Goal: Task Accomplishment & Management: Complete application form

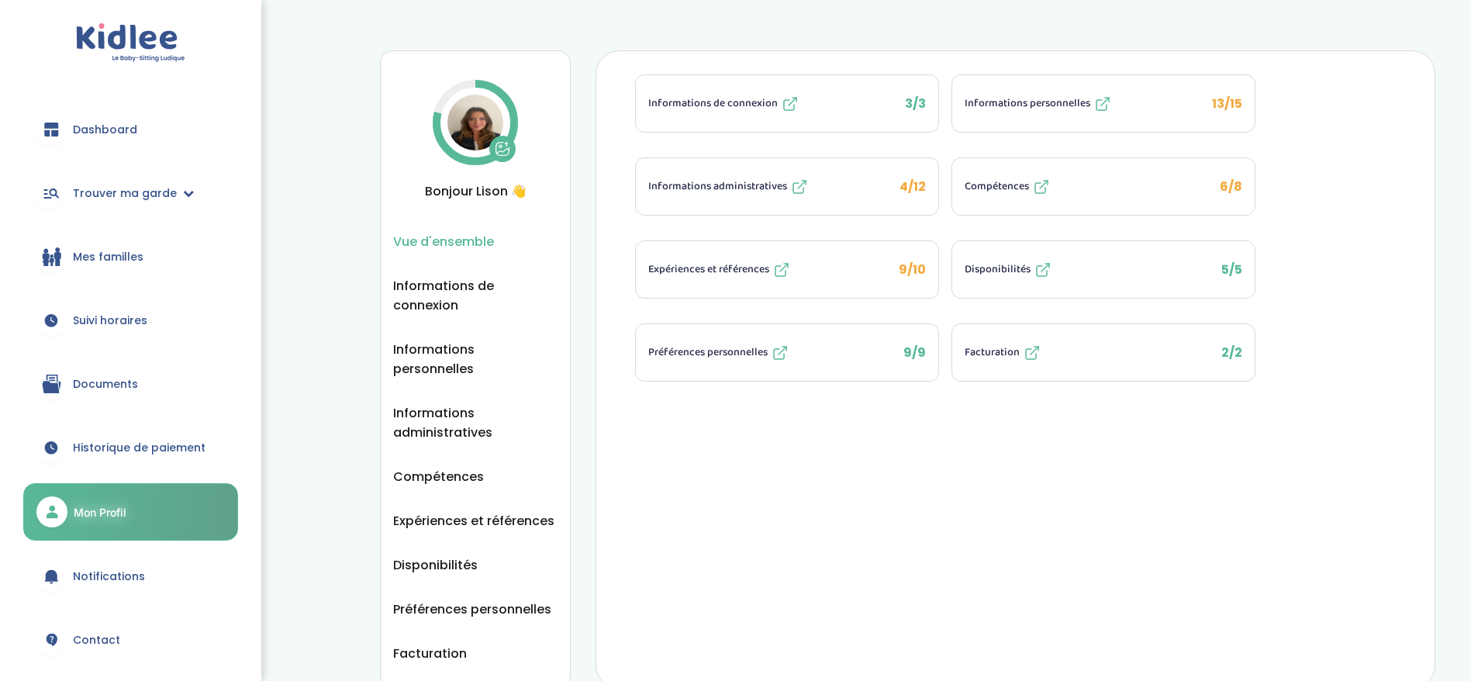
click at [136, 336] on link "Suivi horaires" at bounding box center [130, 320] width 215 height 56
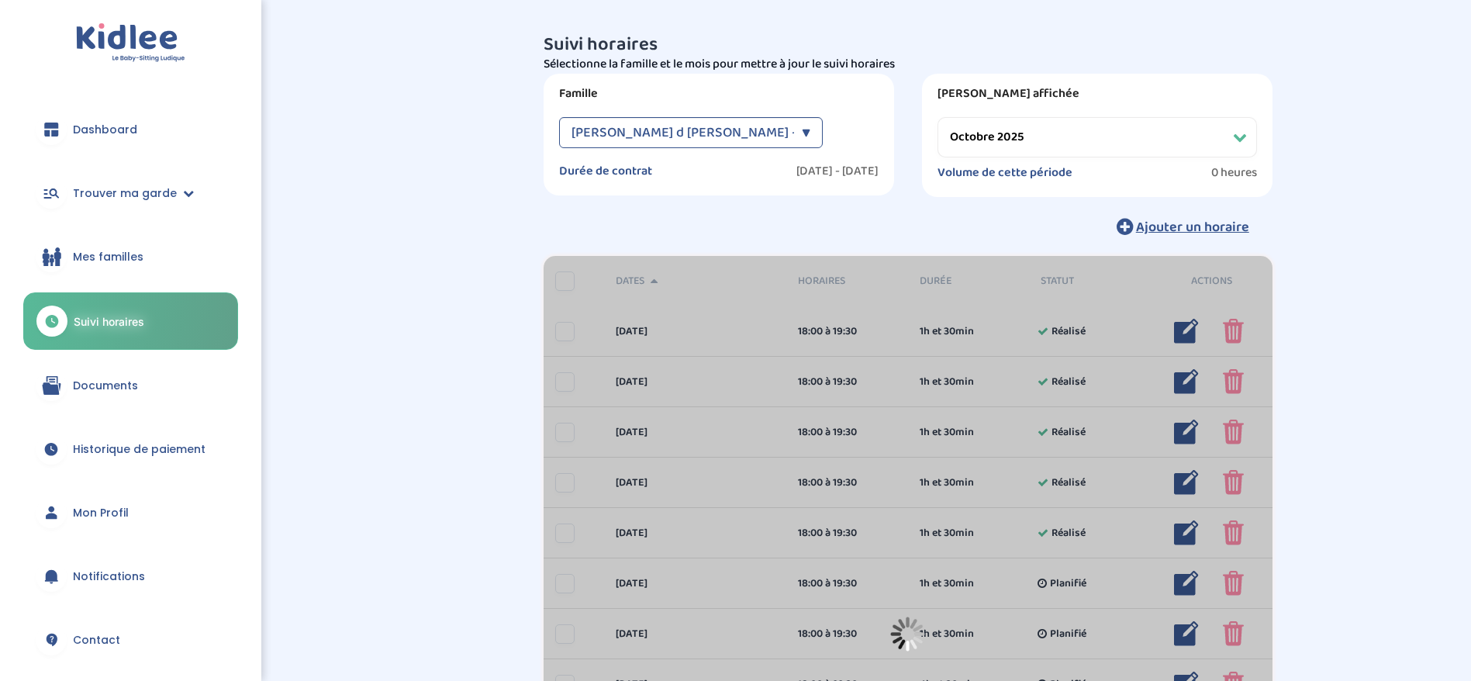
select select "octobre 2025"
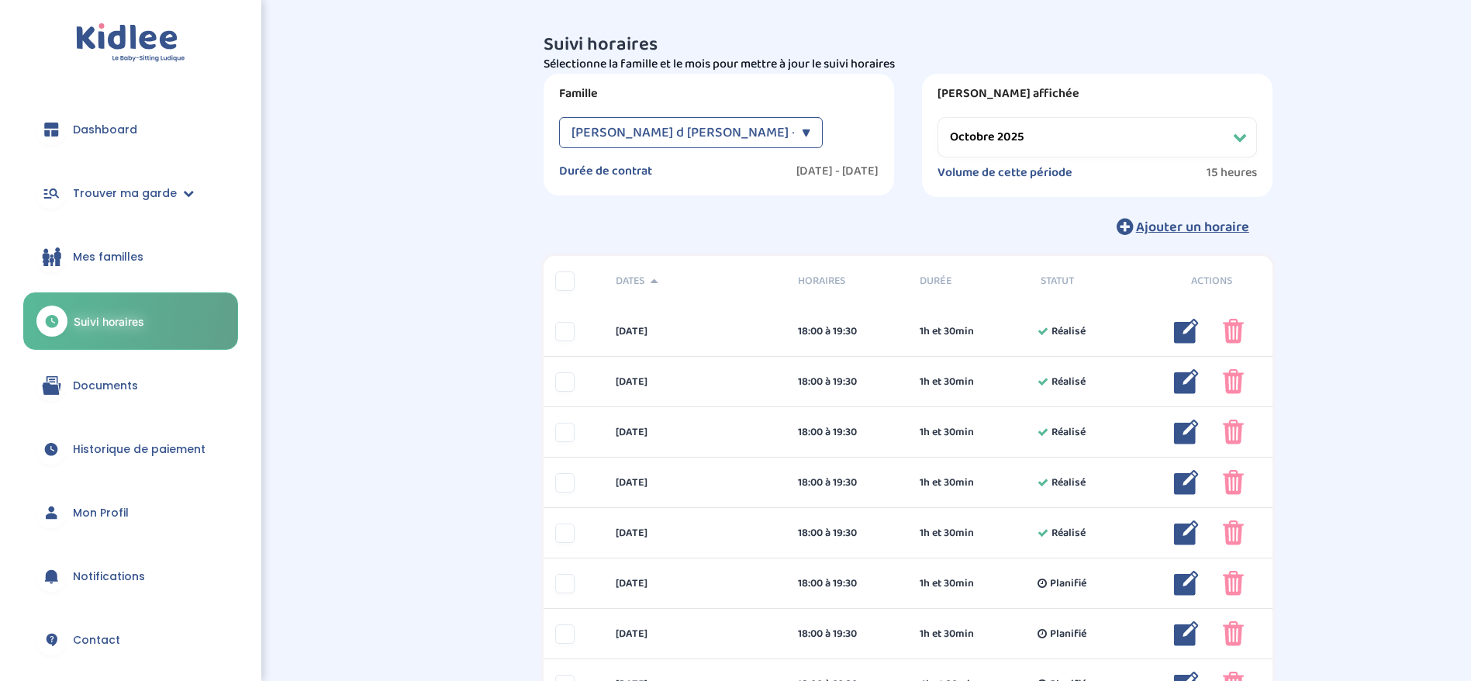
click at [786, 124] on span "Harouard de Suarez d Aulan Alexia - [En cours]" at bounding box center [715, 132] width 289 height 31
click at [784, 164] on span "Harouard de Suarez d Aulan Alexia - [En cours]" at bounding box center [680, 172] width 219 height 16
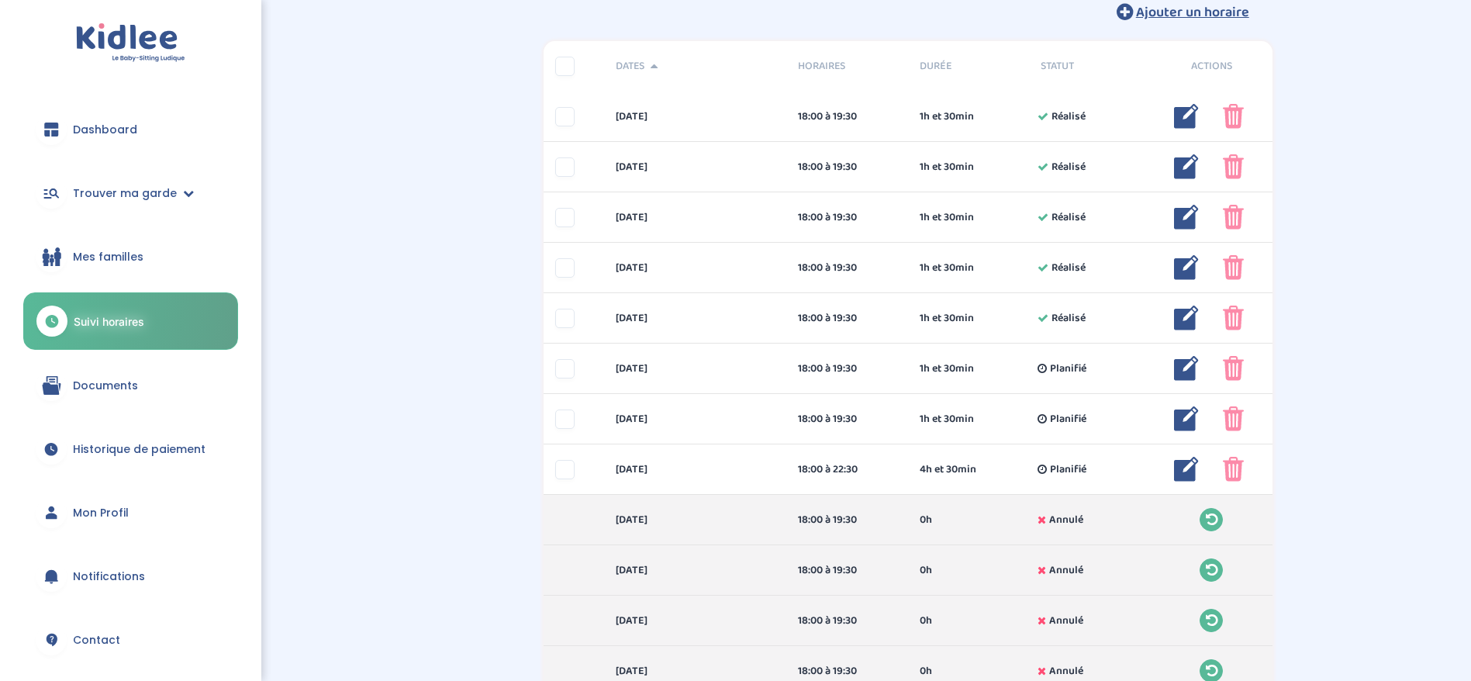
scroll to position [233, 0]
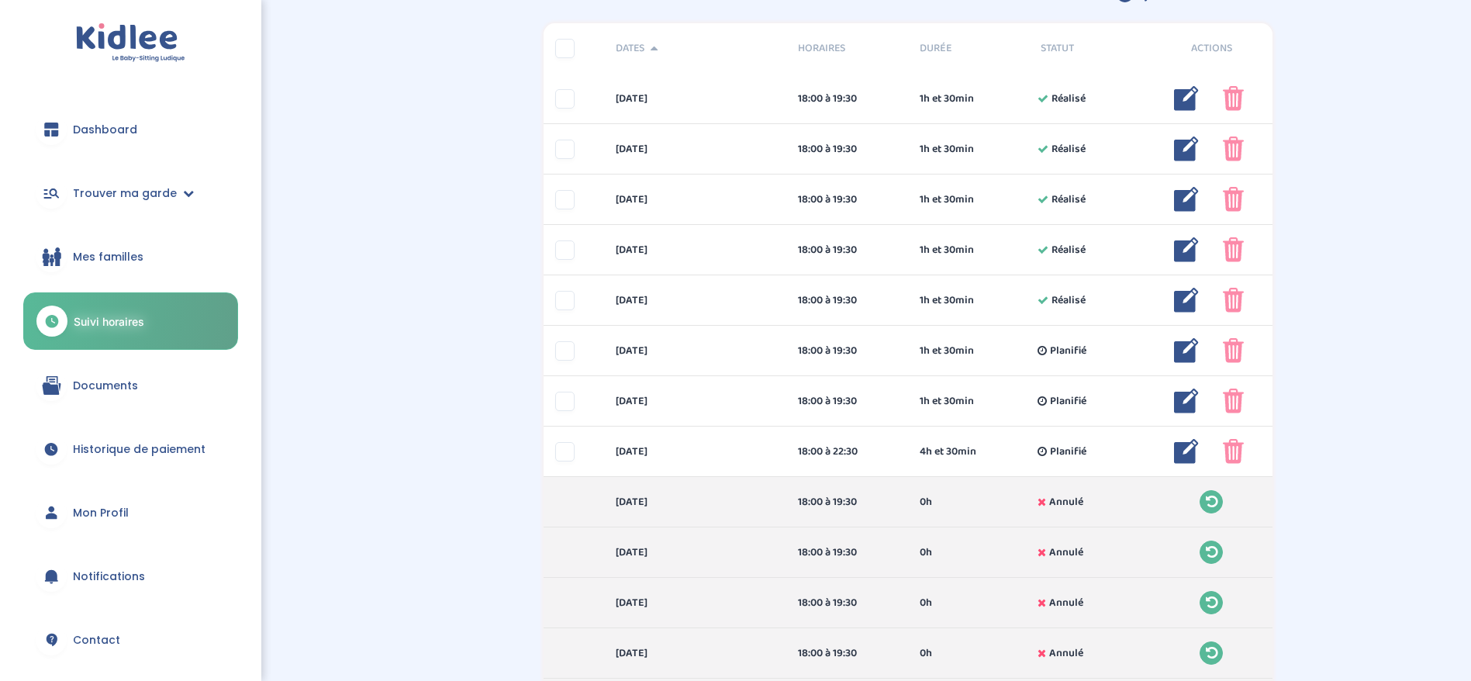
click at [135, 379] on span "Documents" at bounding box center [105, 386] width 65 height 16
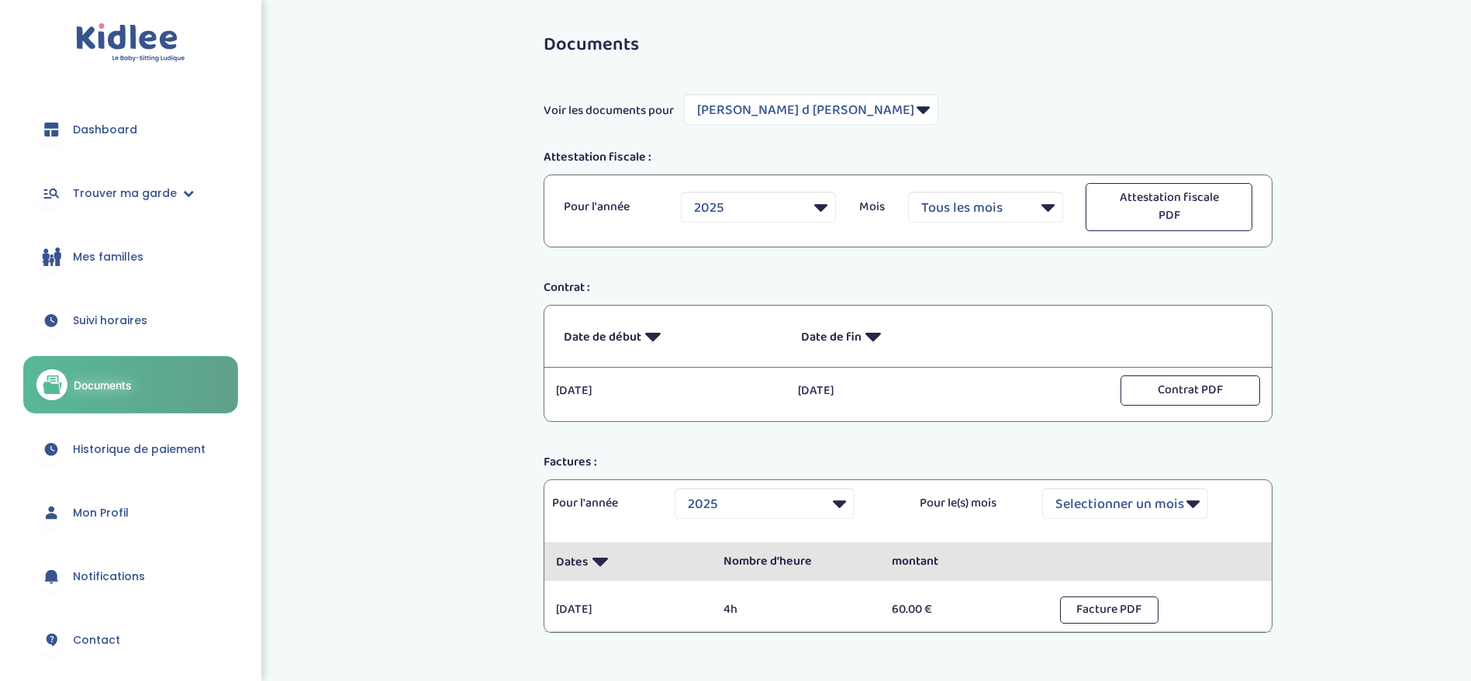
select select "7303"
select select "2025"
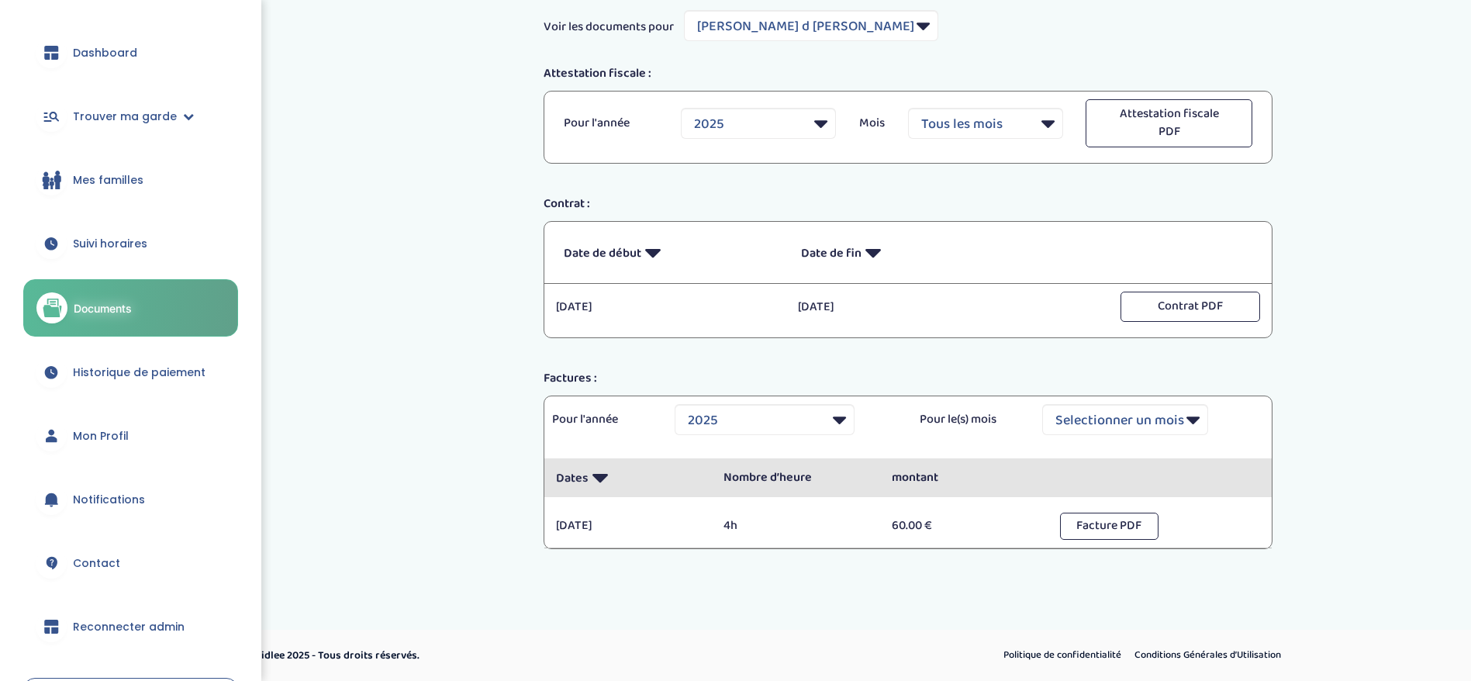
scroll to position [195, 0]
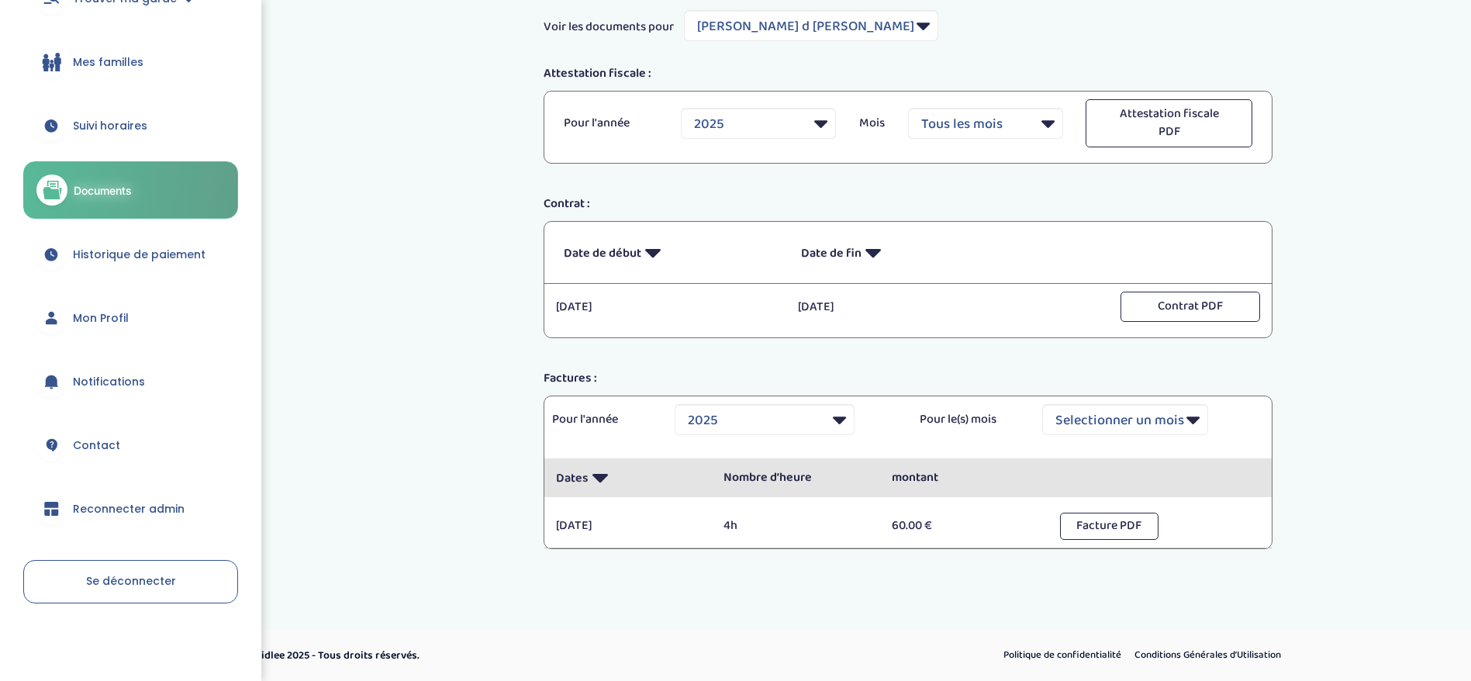
click at [122, 504] on span "Reconnecter admin" at bounding box center [129, 509] width 112 height 16
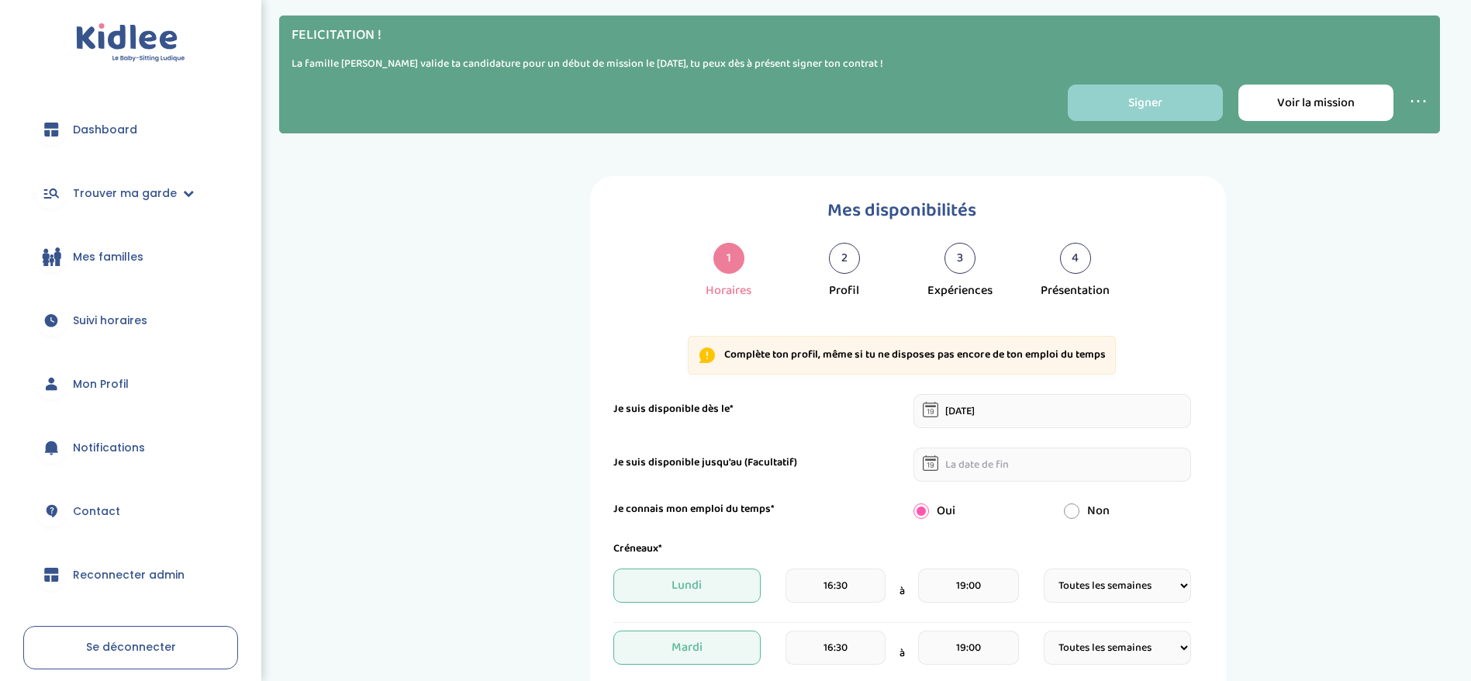
select select "1"
click at [1270, 114] on link "Voir la mission" at bounding box center [1315, 103] width 155 height 36
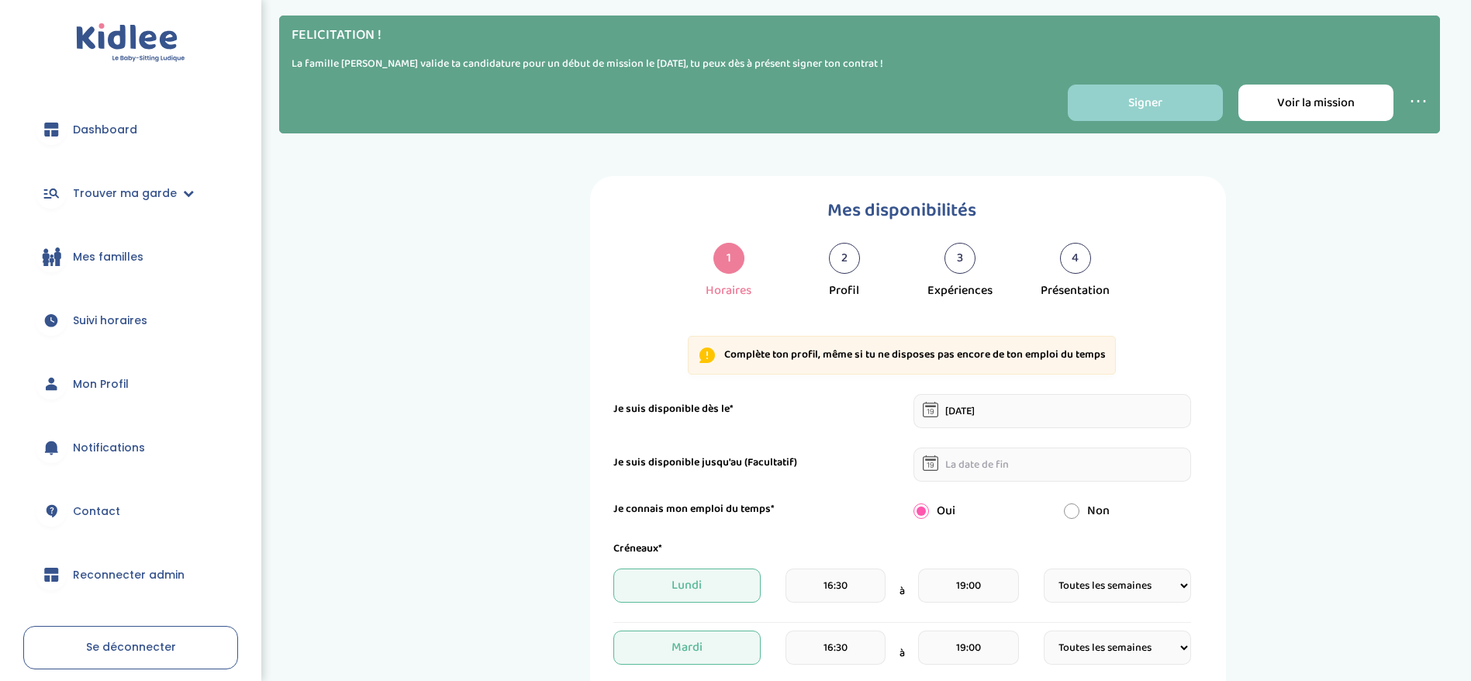
select select "1"
click at [1265, 108] on link "Voir la mission" at bounding box center [1315, 103] width 155 height 36
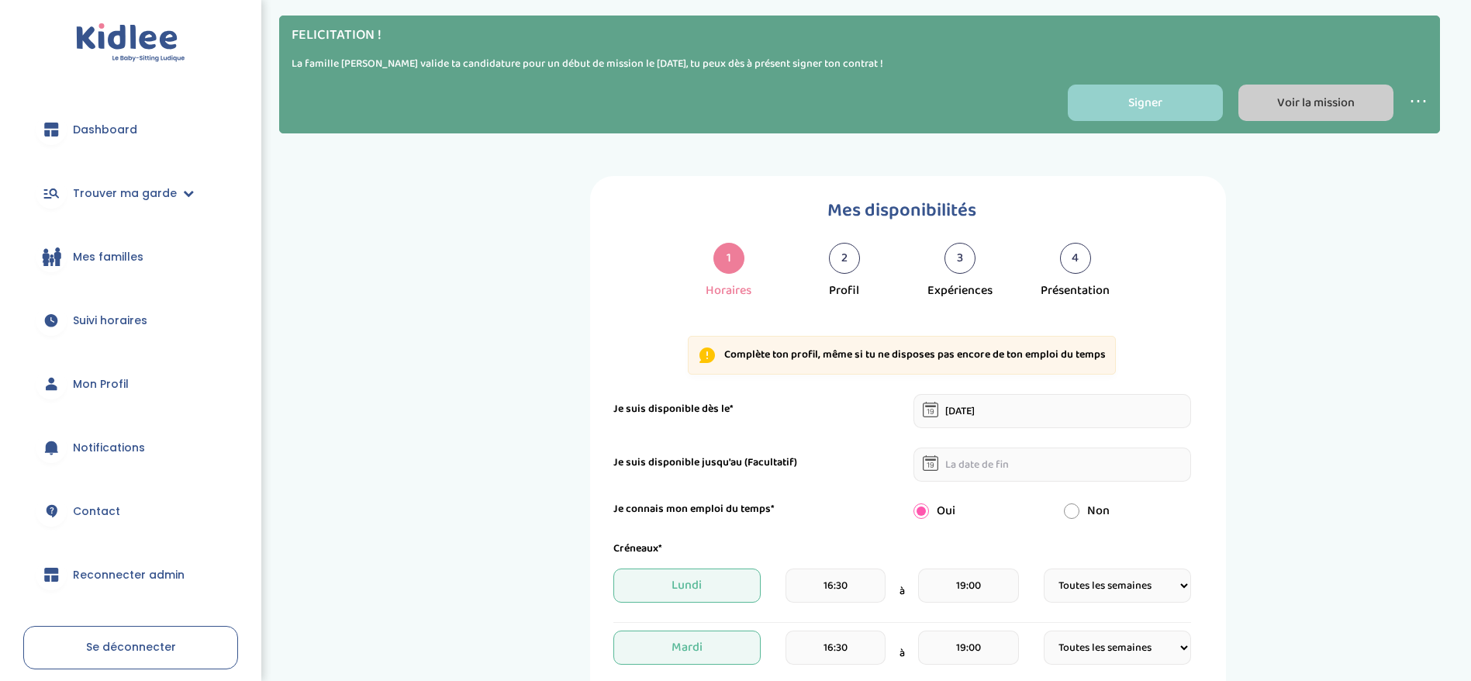
click at [1265, 108] on link "Voir la mission" at bounding box center [1315, 103] width 155 height 36
select select "1"
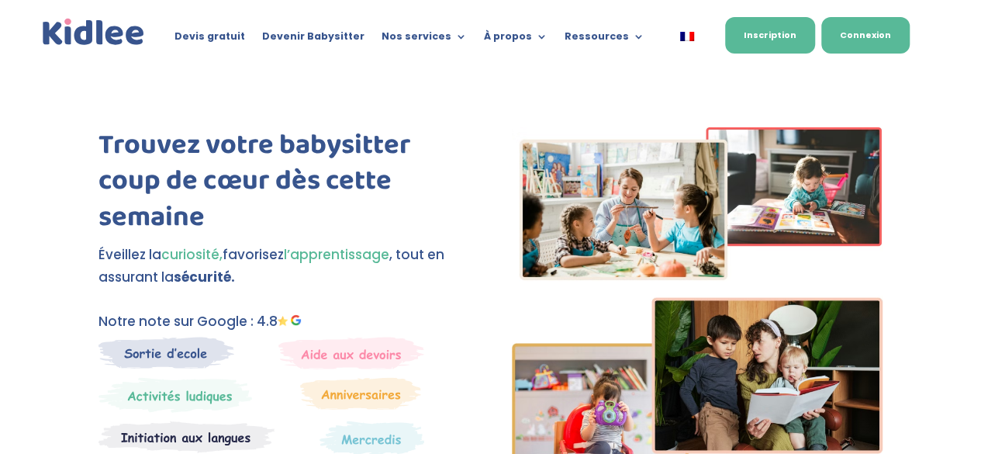
click at [831, 43] on link "Connexion" at bounding box center [865, 35] width 88 height 36
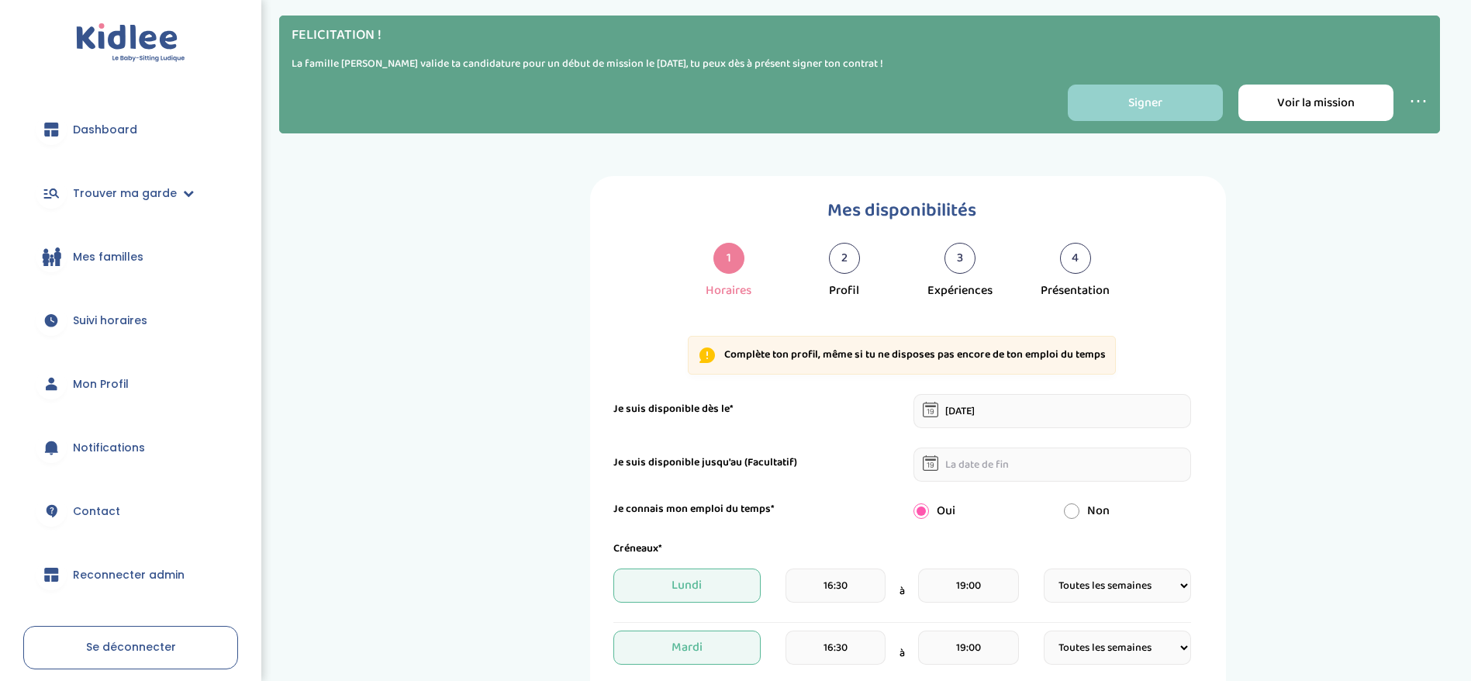
select select "1"
click at [1278, 112] on link "Voir la mission" at bounding box center [1315, 103] width 155 height 36
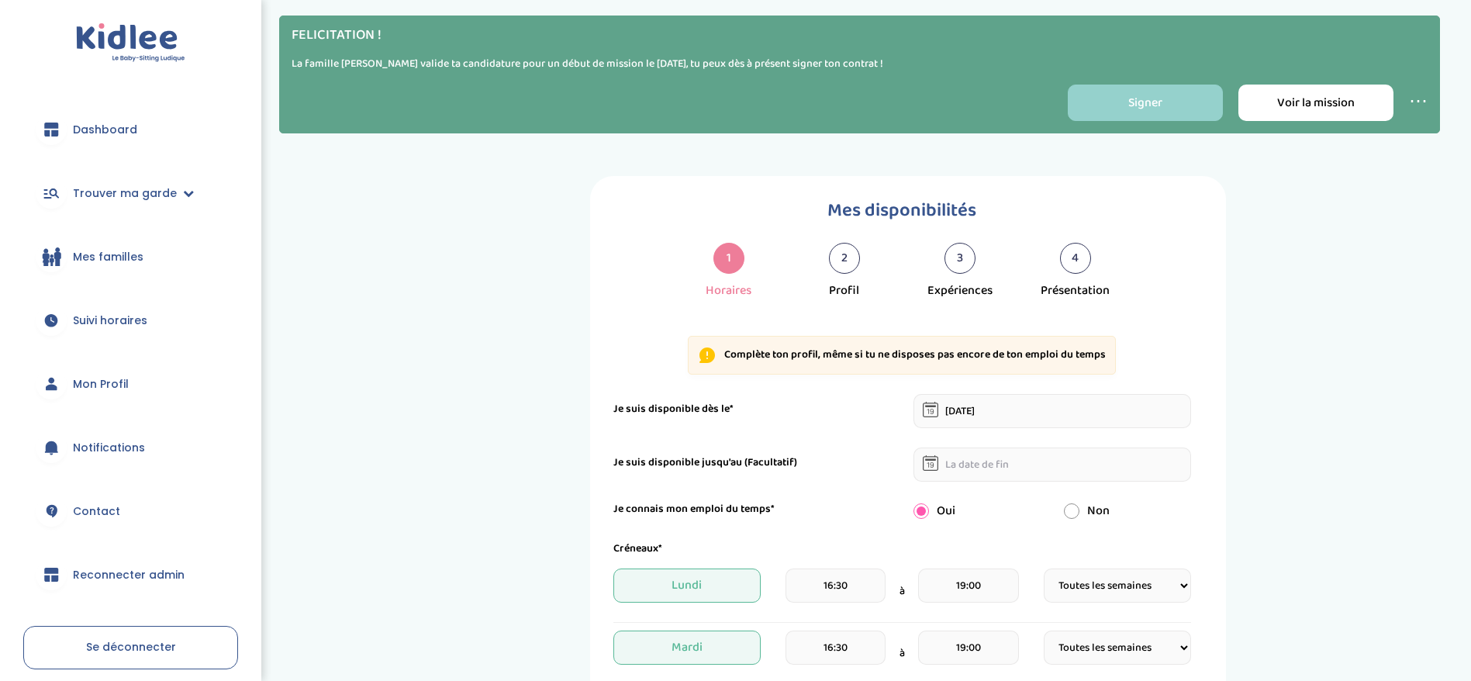
select select "1"
click at [1150, 114] on link "Signer" at bounding box center [1145, 103] width 155 height 36
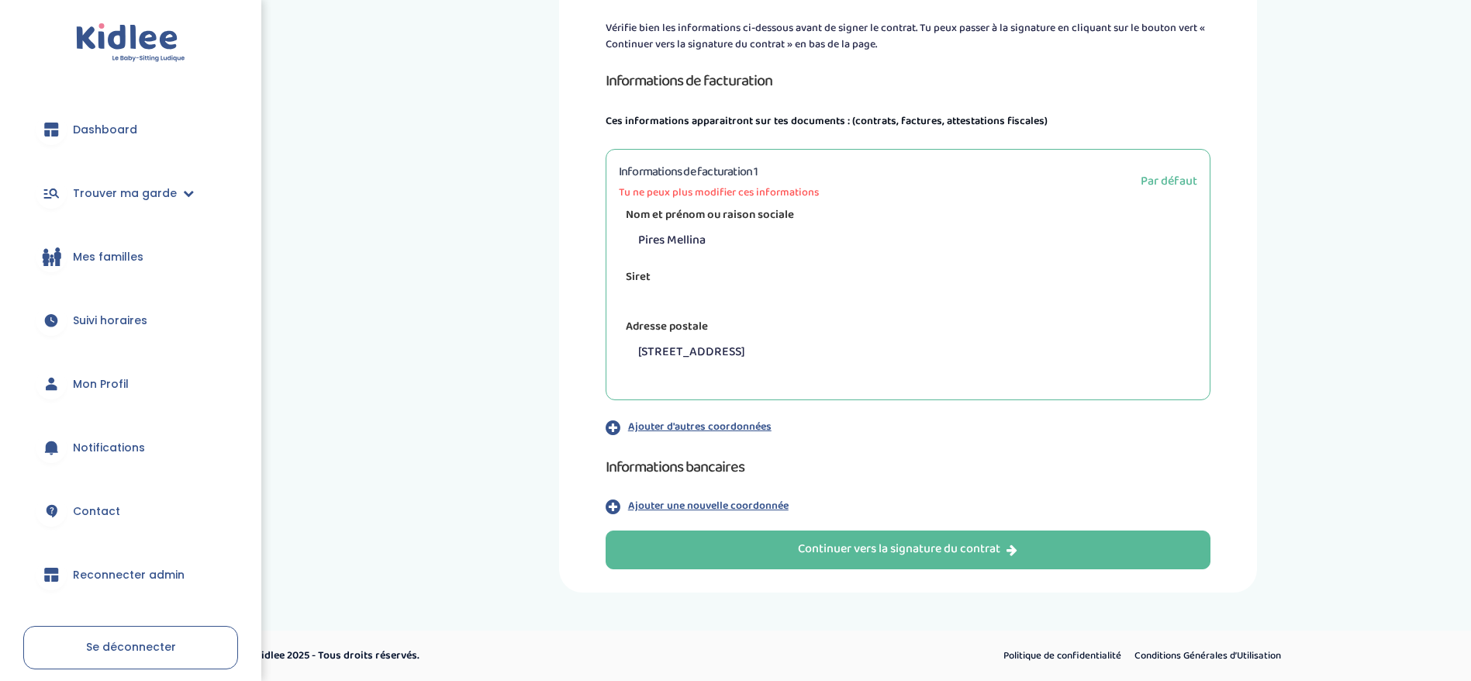
scroll to position [220, 0]
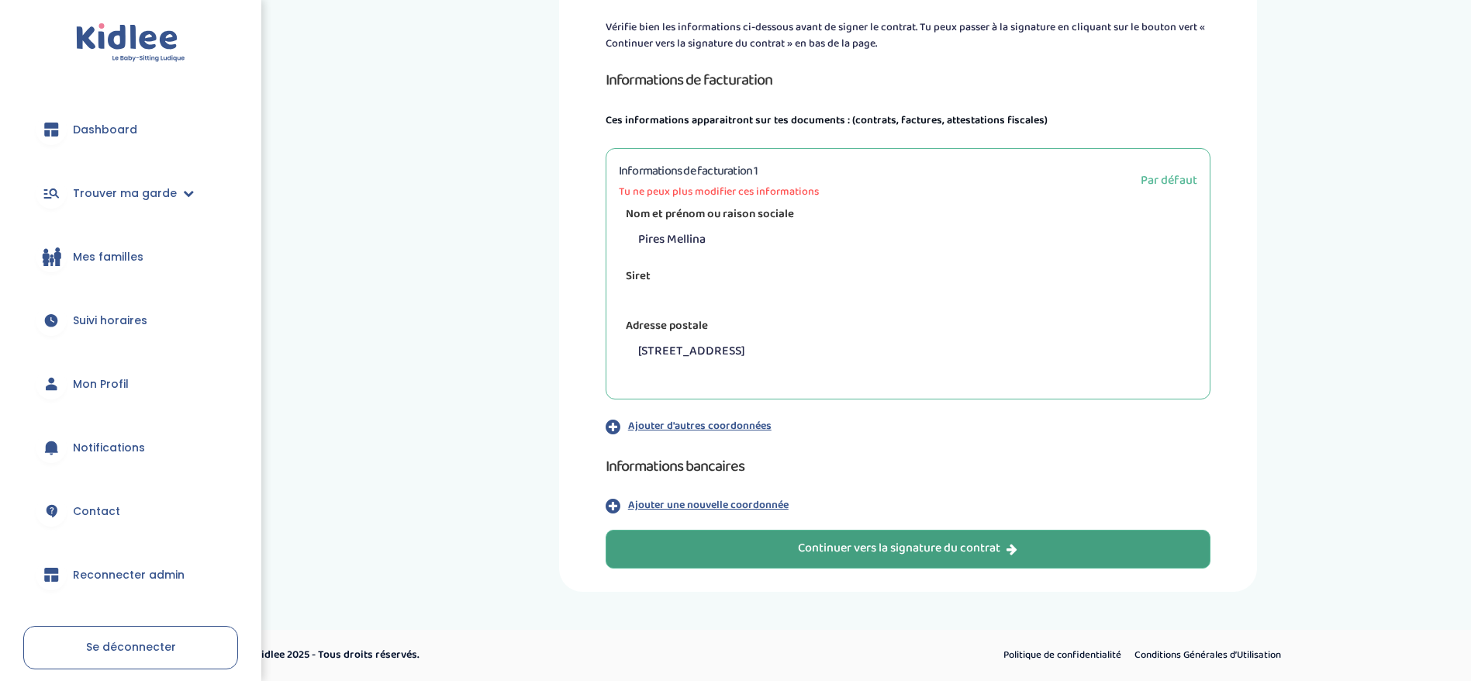
click at [770, 557] on button "Continuer vers la signature du contrat" at bounding box center [908, 549] width 605 height 39
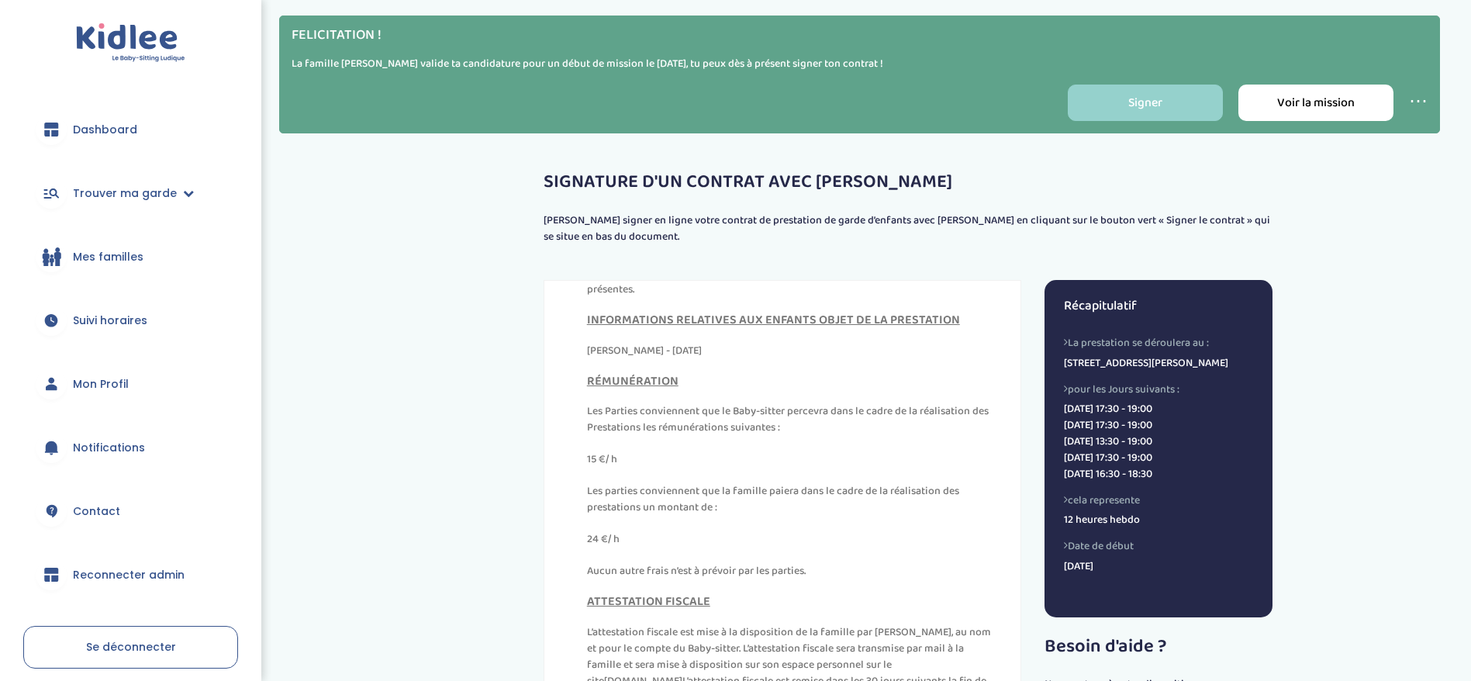
scroll to position [8522, 0]
click at [68, 565] on link "Reconnecter admin" at bounding box center [130, 575] width 215 height 56
